Goal: Task Accomplishment & Management: Complete application form

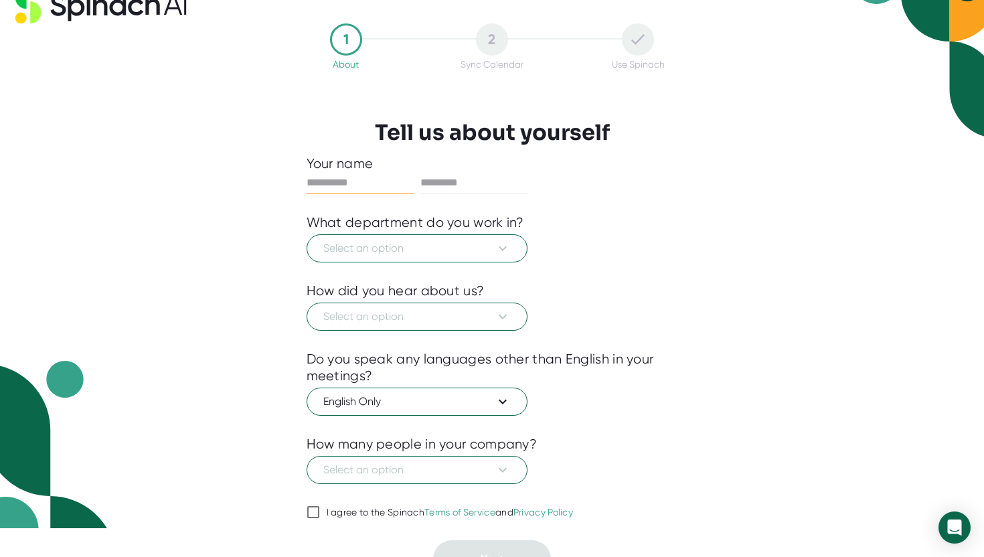
scroll to position [27, 0]
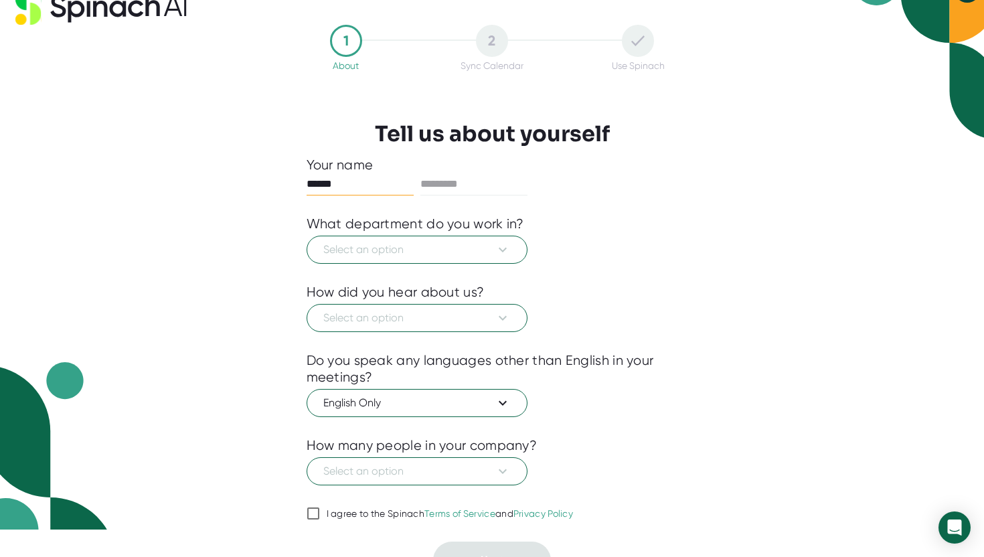
type input "******"
click at [495, 256] on icon at bounding box center [503, 250] width 16 height 16
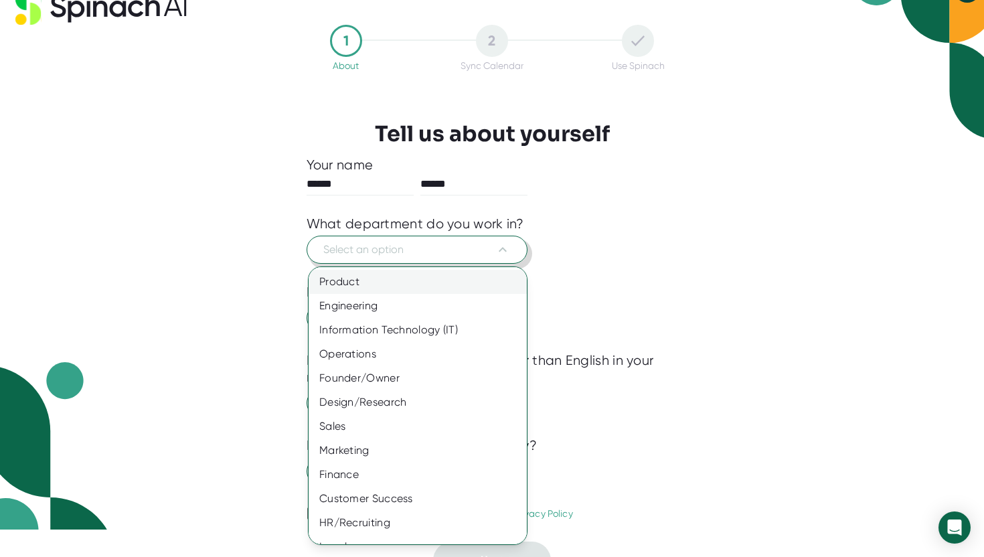
click at [474, 279] on div "Product" at bounding box center [418, 282] width 218 height 24
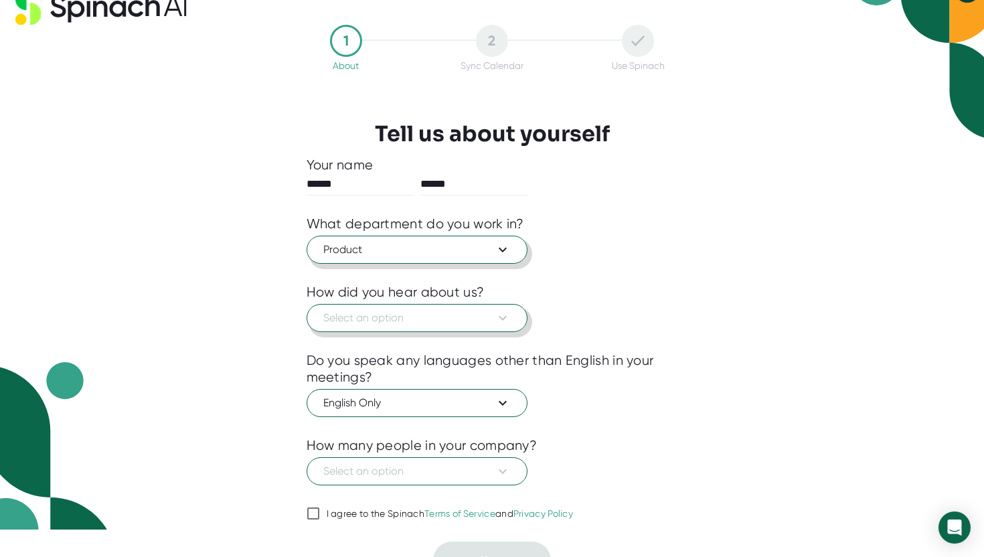
click at [453, 322] on span "Select an option" at bounding box center [417, 318] width 188 height 16
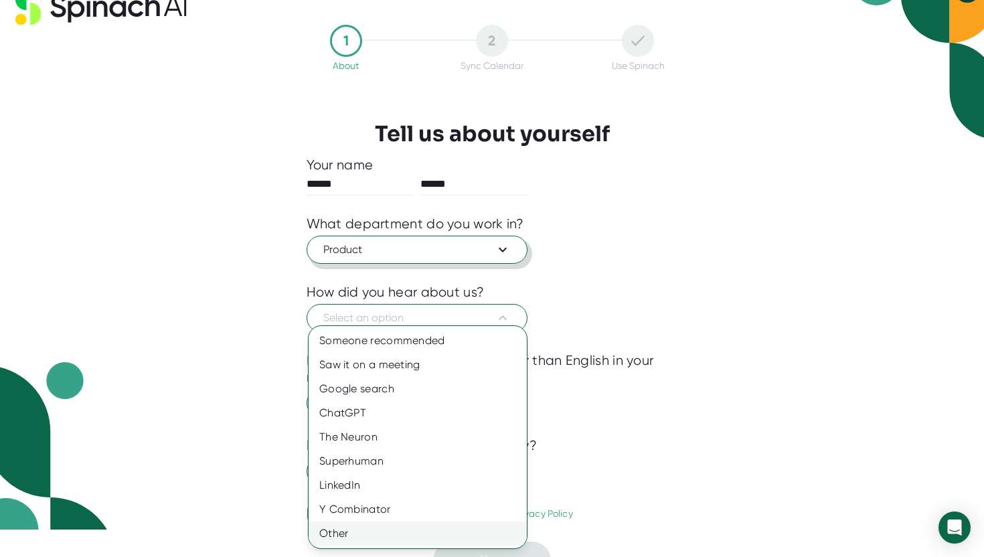
click at [454, 536] on div "Other" at bounding box center [418, 534] width 218 height 24
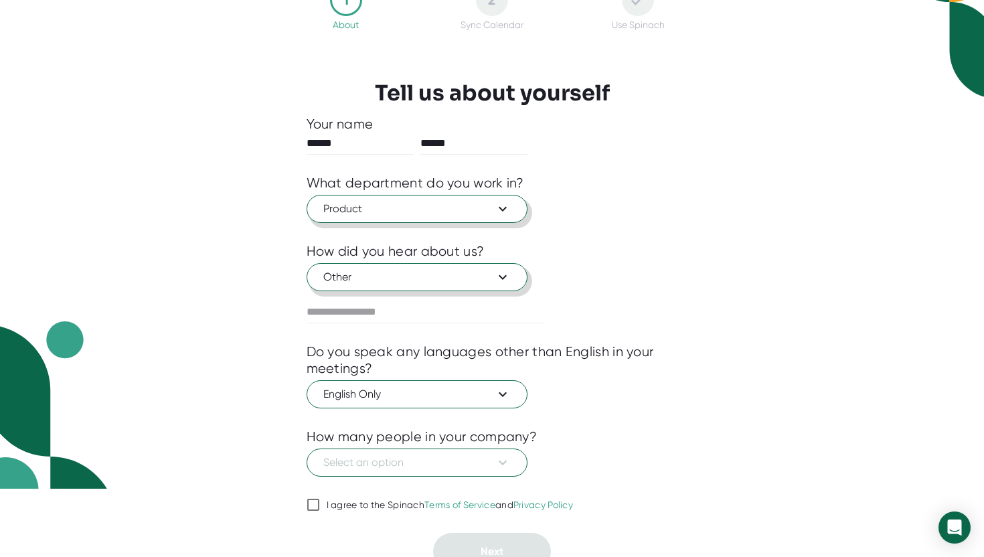
scroll to position [70, 0]
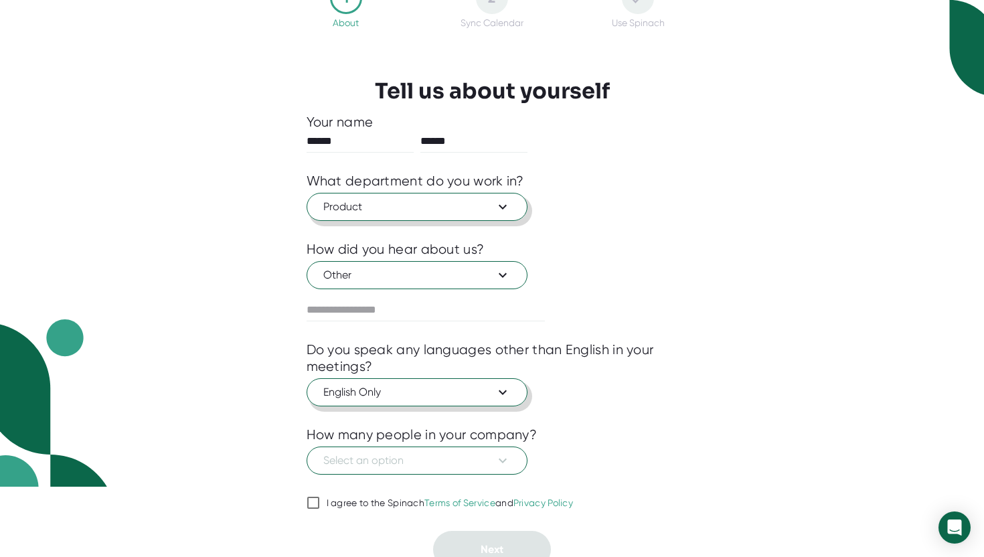
click at [483, 396] on span "English Only" at bounding box center [417, 392] width 188 height 16
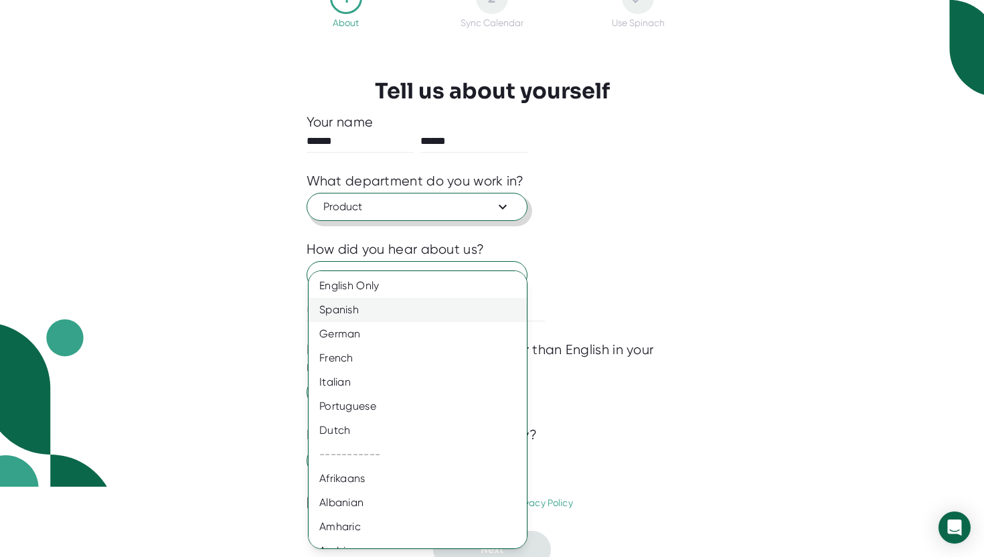
click at [469, 307] on div "Spanish" at bounding box center [418, 310] width 218 height 24
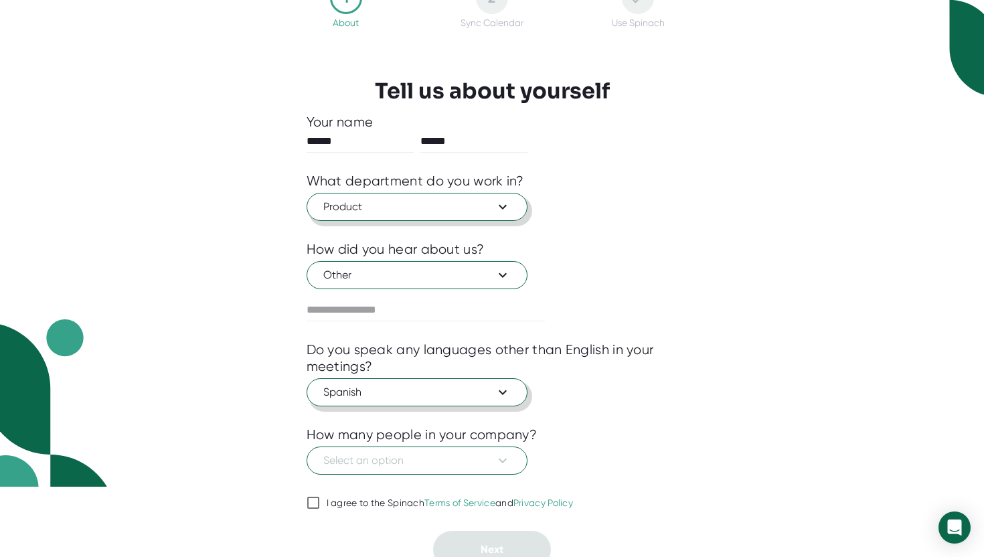
scroll to position [82, 0]
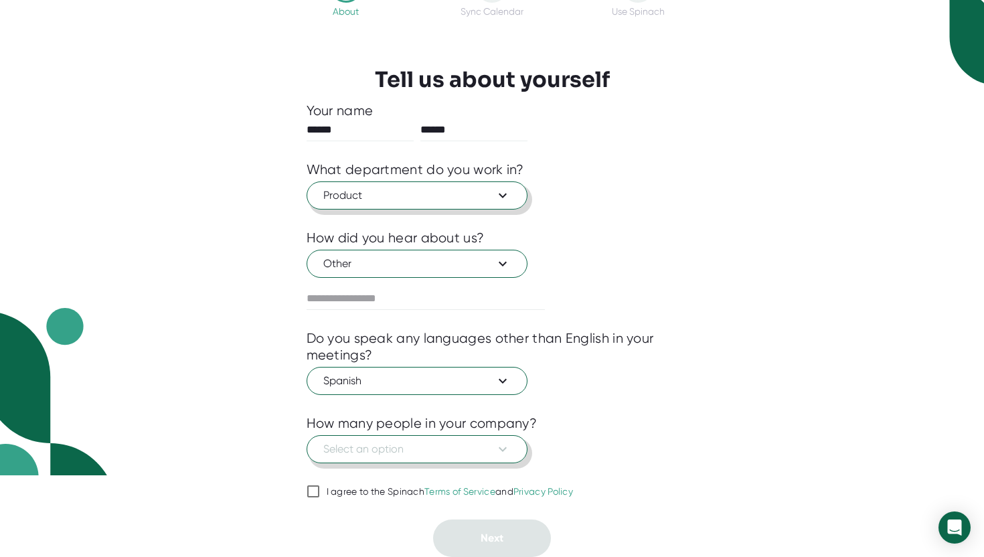
click at [503, 447] on icon at bounding box center [503, 449] width 16 height 16
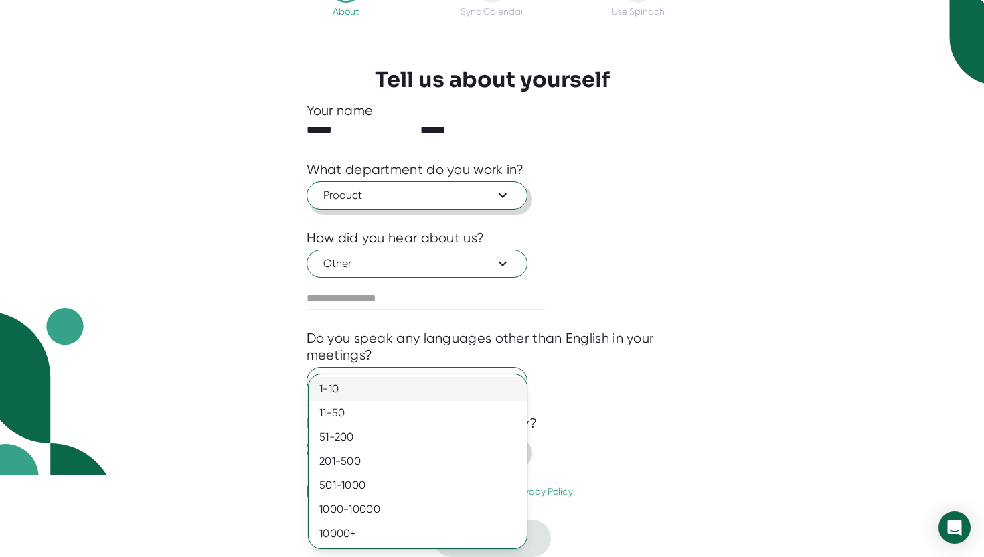
click at [488, 388] on div "1-10" at bounding box center [418, 389] width 218 height 24
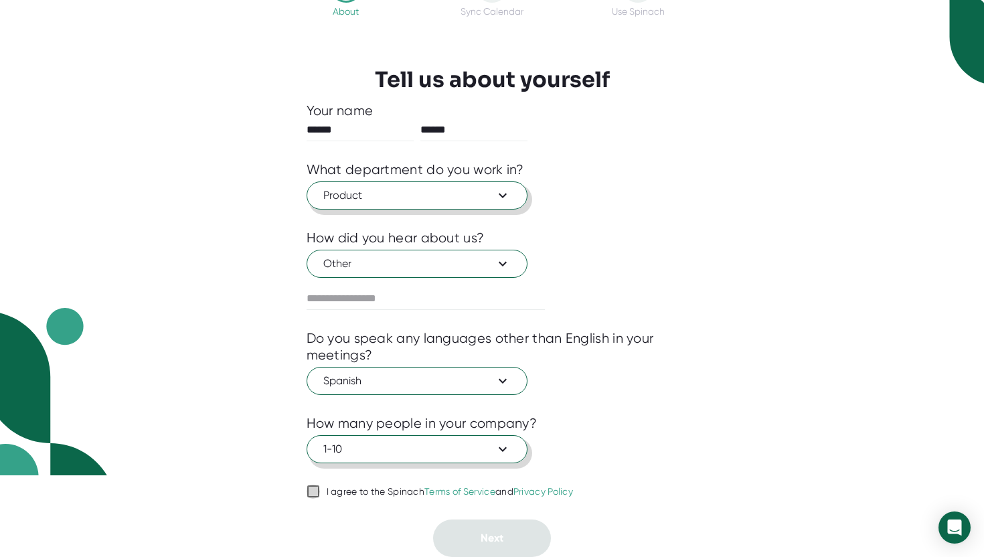
click at [311, 490] on input "I agree to the Spinach Terms of Service and Privacy Policy" at bounding box center [313, 491] width 13 height 16
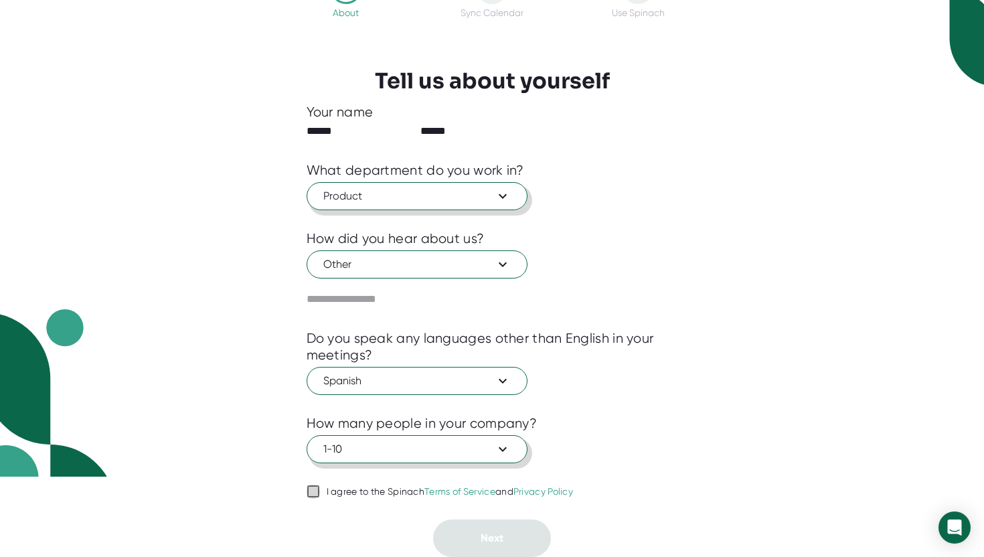
checkbox input "true"
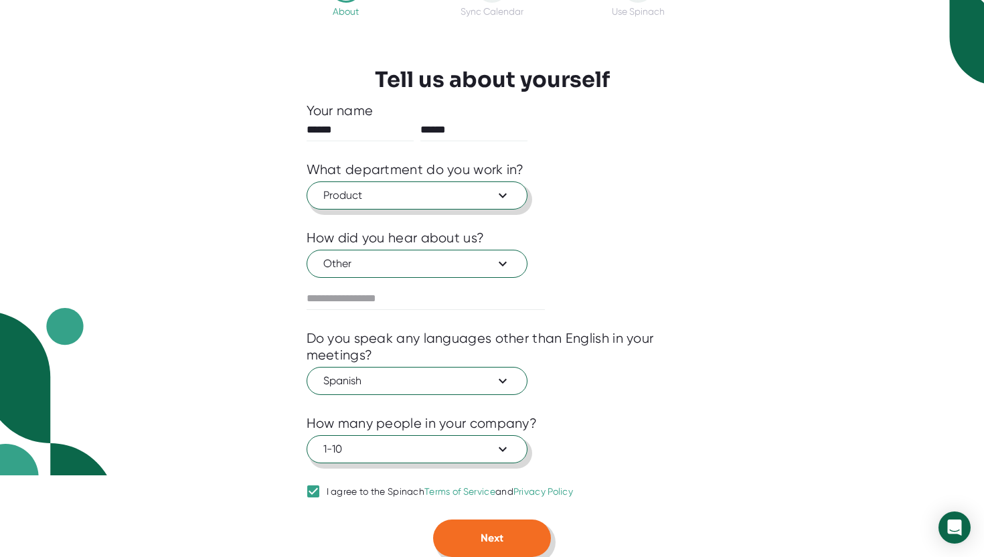
click at [494, 549] on button "Next" at bounding box center [492, 539] width 118 height 38
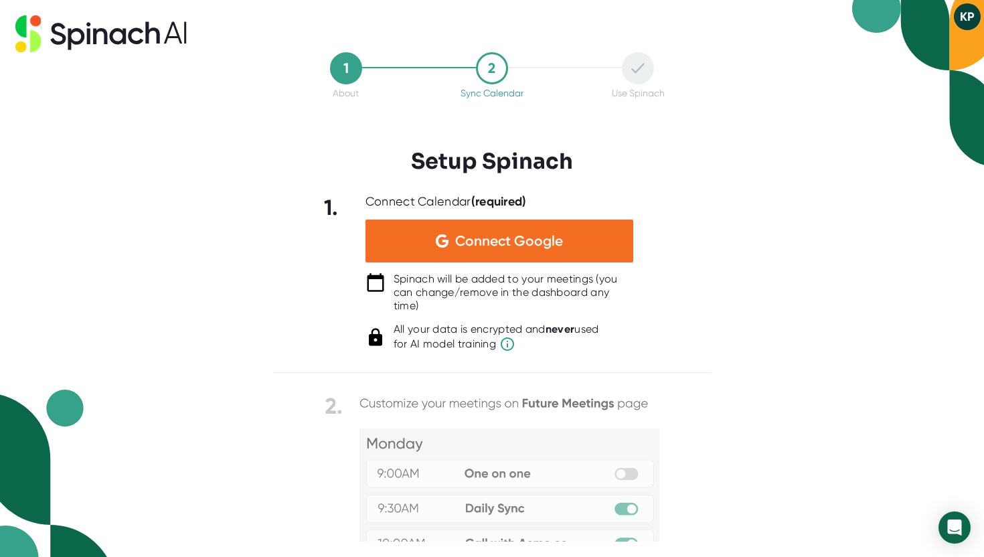
scroll to position [0, 0]
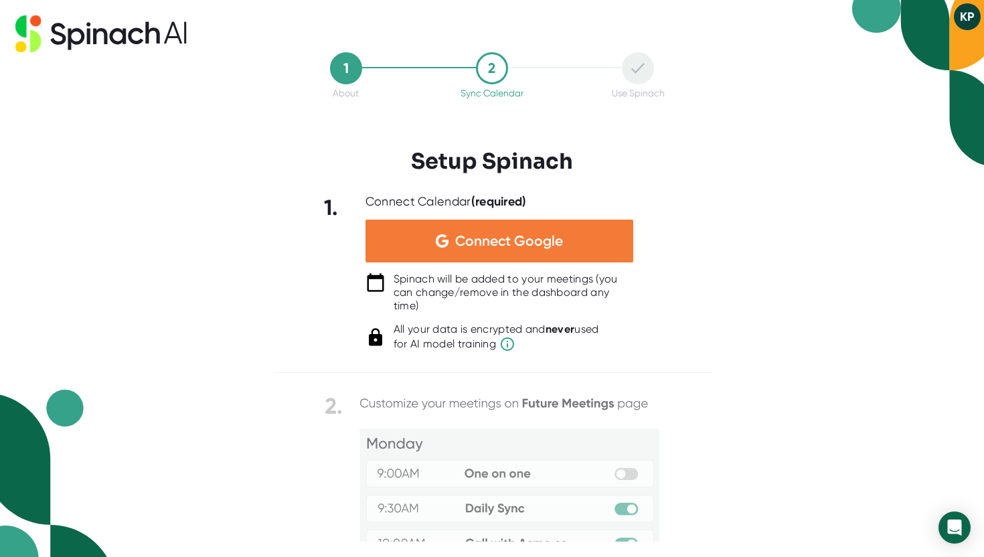
click at [460, 241] on span "Connect Google" at bounding box center [509, 240] width 108 height 13
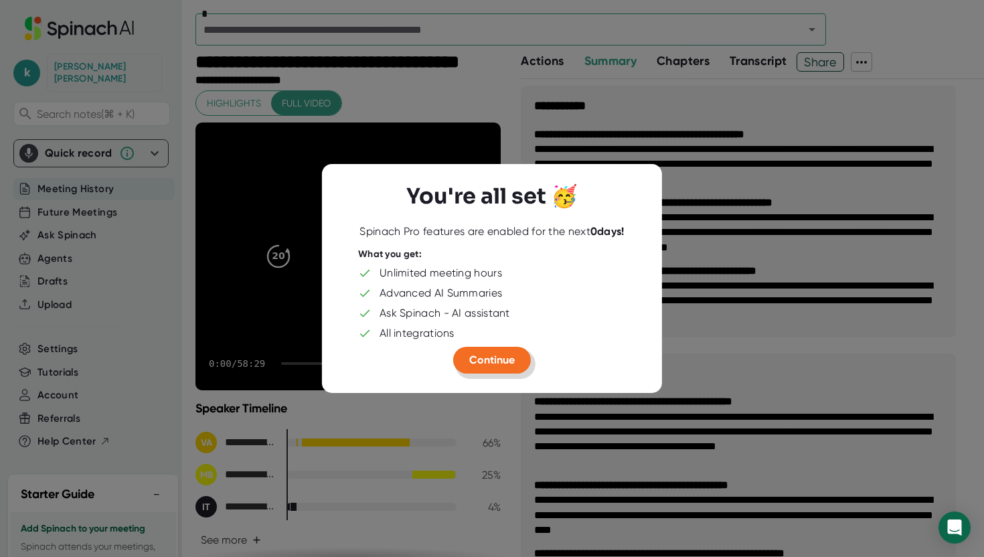
click at [512, 360] on span "Continue" at bounding box center [492, 360] width 46 height 13
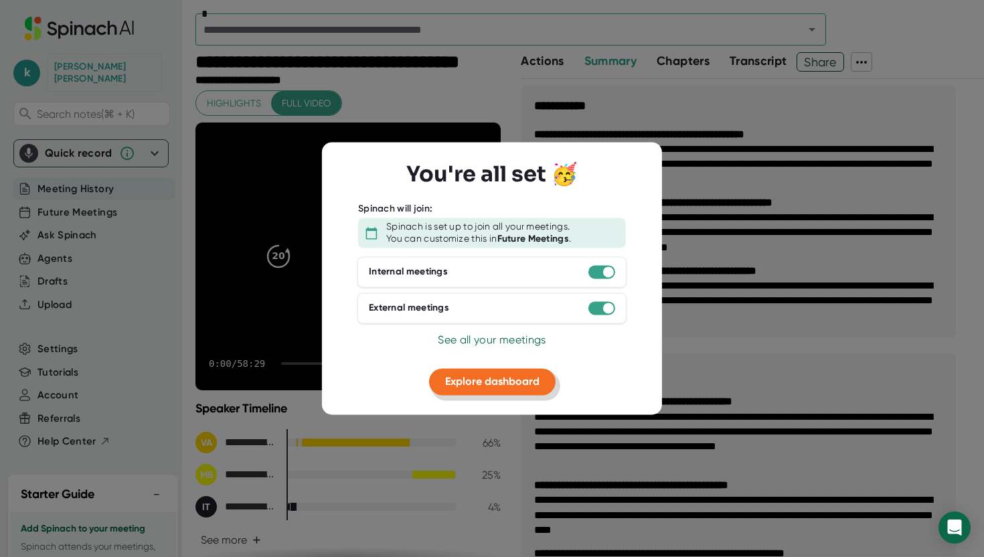
click at [512, 382] on span "Explore dashboard" at bounding box center [492, 381] width 94 height 13
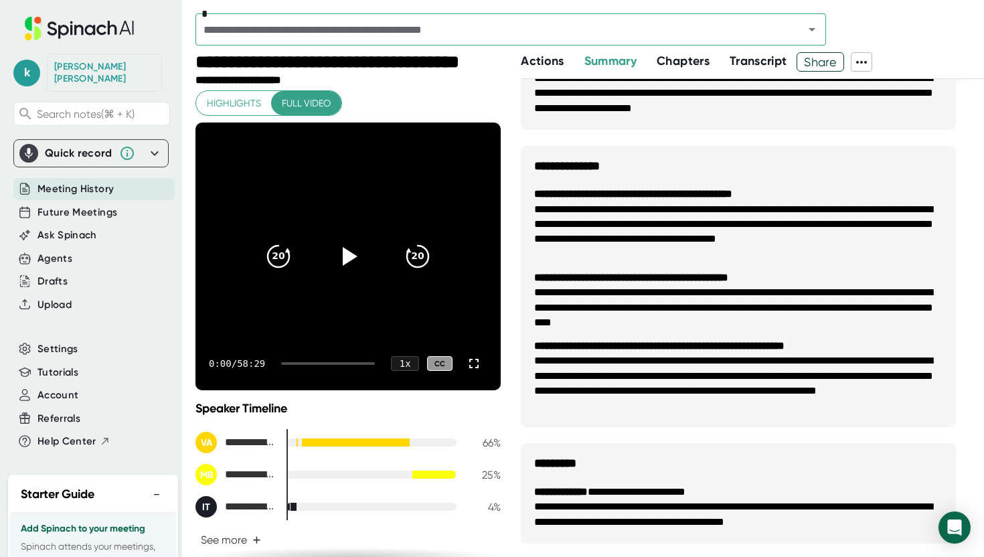
click at [558, 60] on span "Actions" at bounding box center [542, 61] width 43 height 15
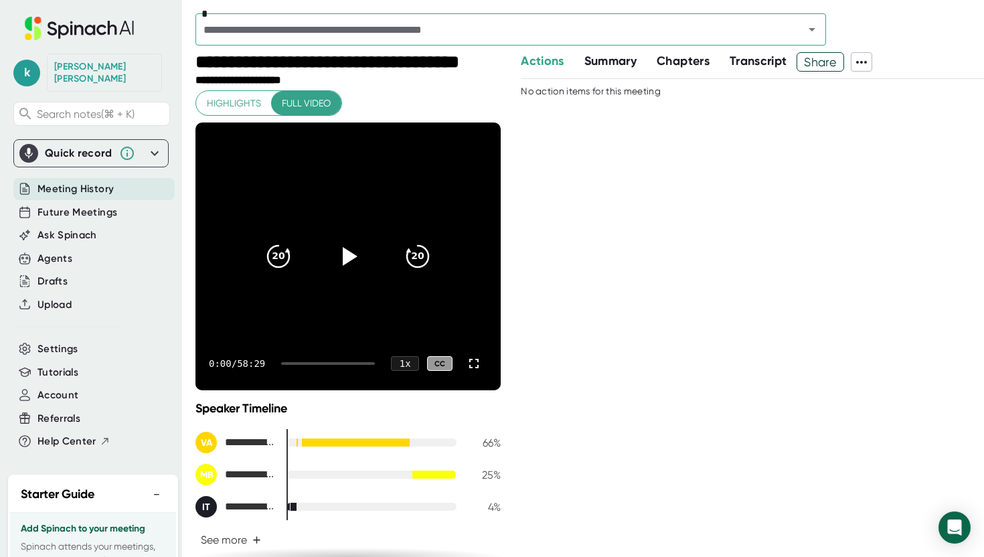
click at [607, 61] on span "Summary" at bounding box center [611, 61] width 52 height 15
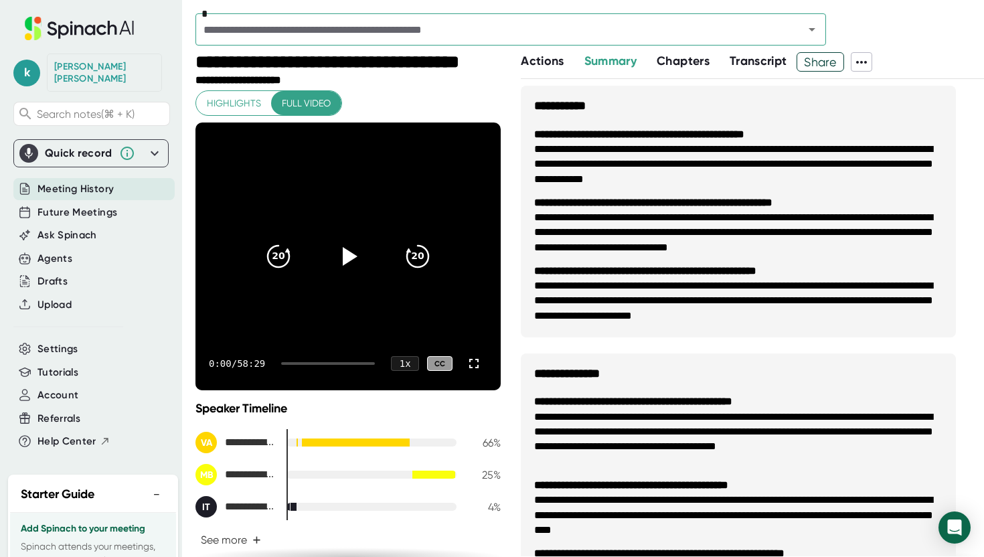
click at [689, 61] on span "Chapters" at bounding box center [683, 61] width 53 height 15
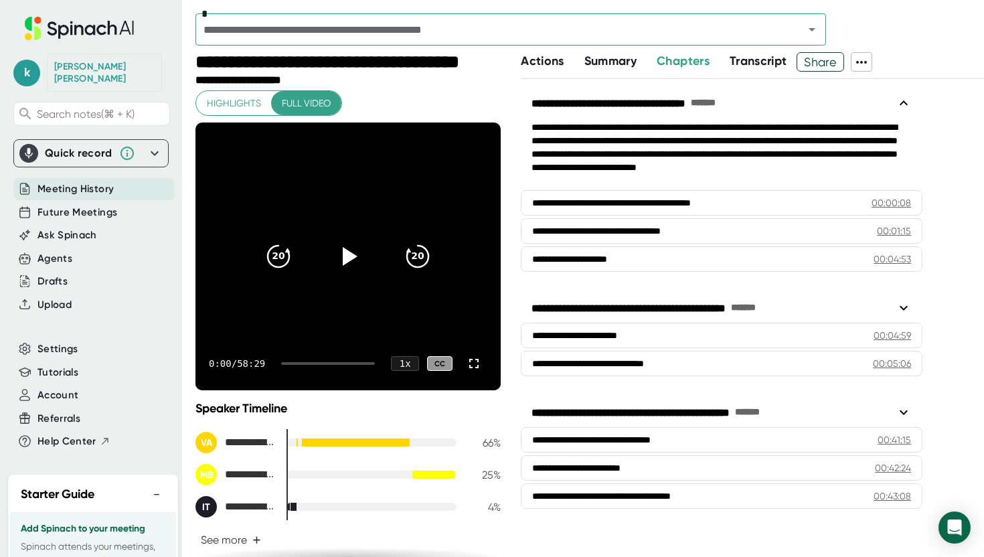
click at [755, 65] on span "Transcript" at bounding box center [759, 61] width 58 height 15
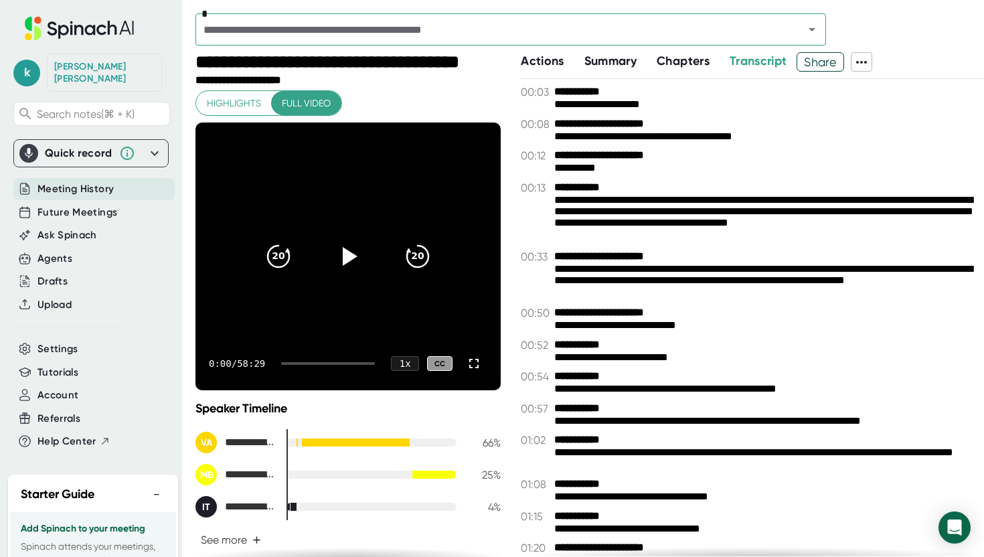
click at [701, 65] on span "Chapters" at bounding box center [683, 61] width 53 height 15
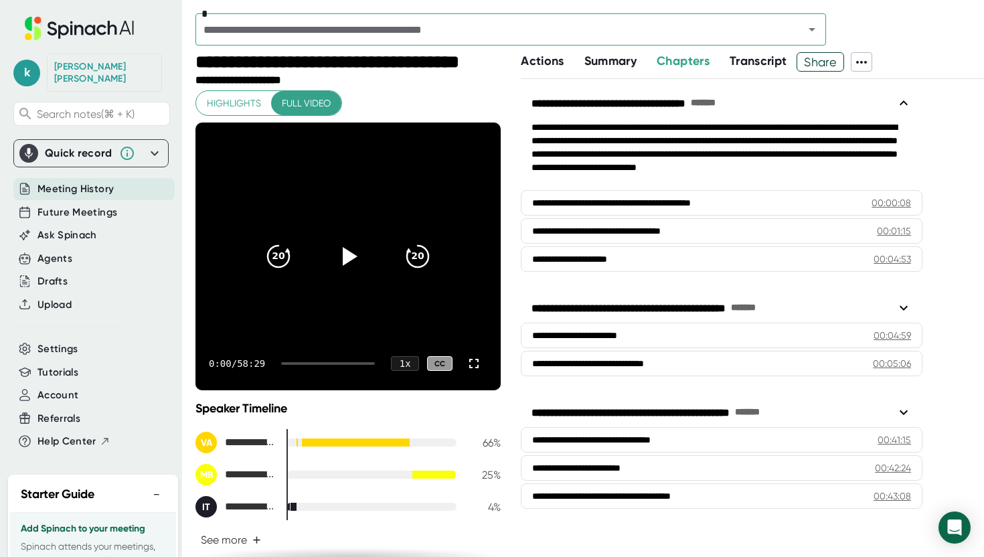
click at [556, 62] on span "Actions" at bounding box center [542, 61] width 43 height 15
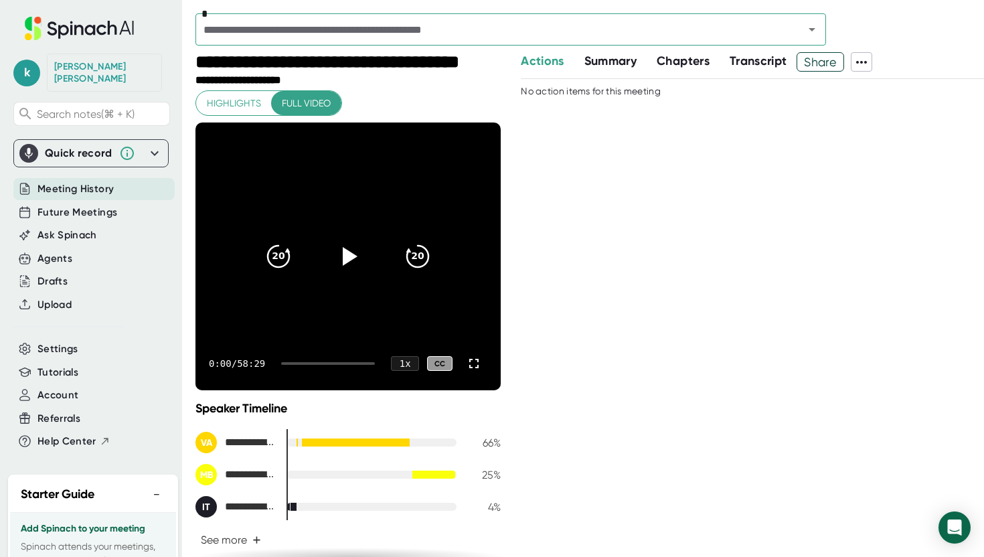
scroll to position [285, 0]
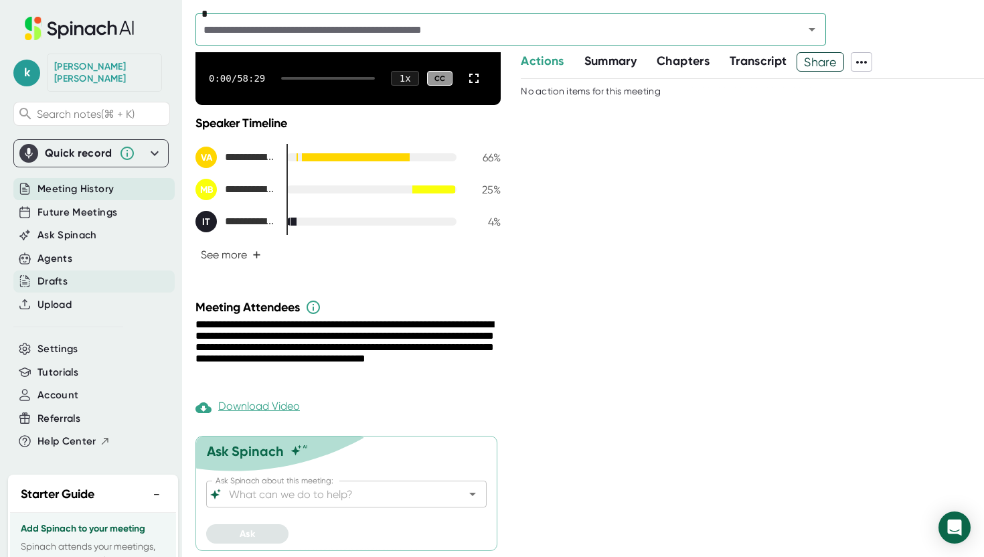
click at [68, 271] on div "Drafts" at bounding box center [93, 282] width 161 height 22
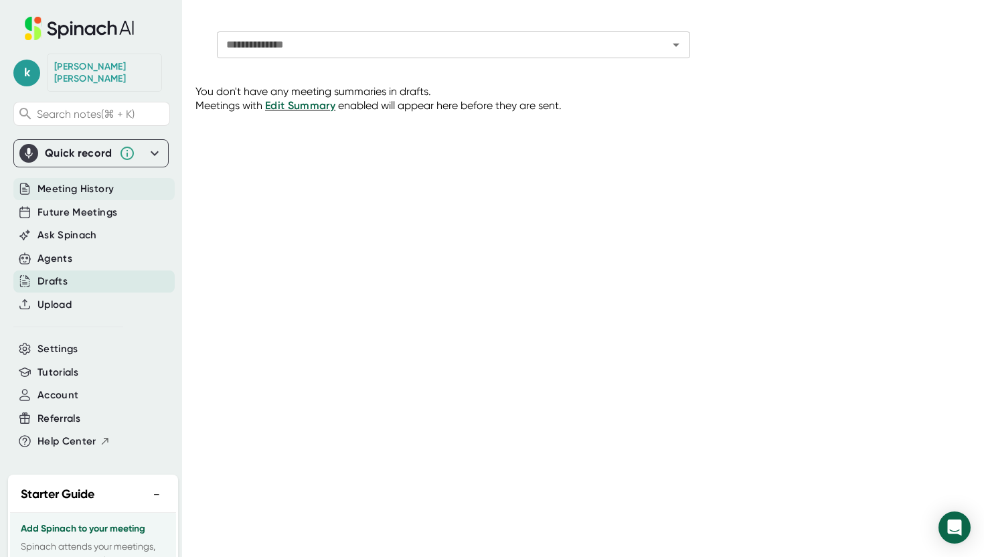
click at [90, 181] on span "Meeting History" at bounding box center [76, 188] width 76 height 15
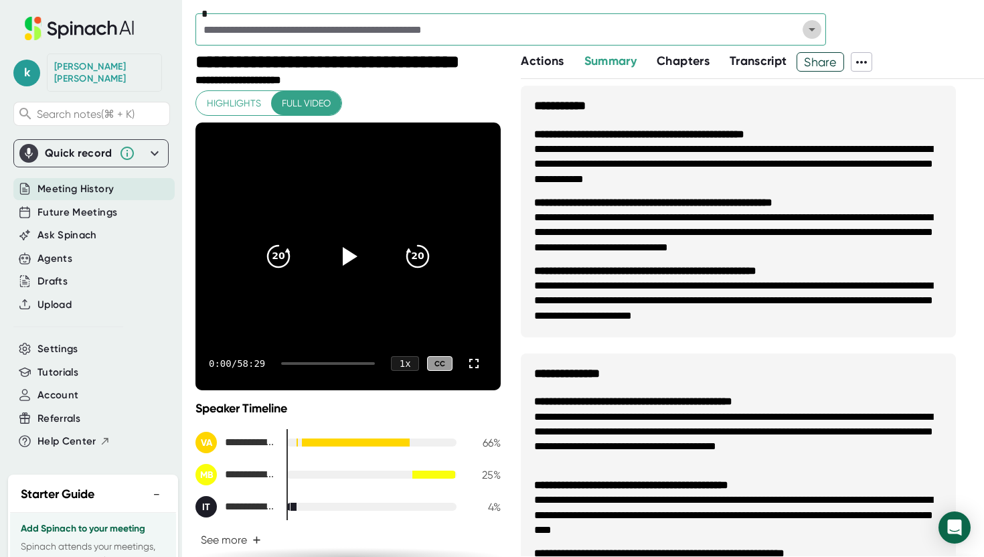
click at [812, 30] on icon "Open" at bounding box center [812, 29] width 7 height 3
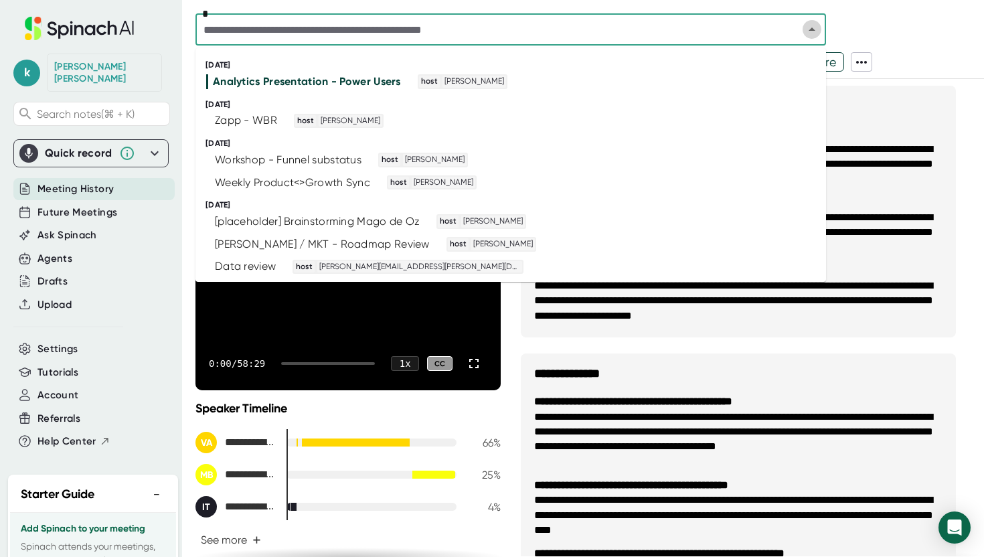
click at [812, 30] on icon "Close" at bounding box center [812, 28] width 7 height 3
